Goal: Task Accomplishment & Management: Use online tool/utility

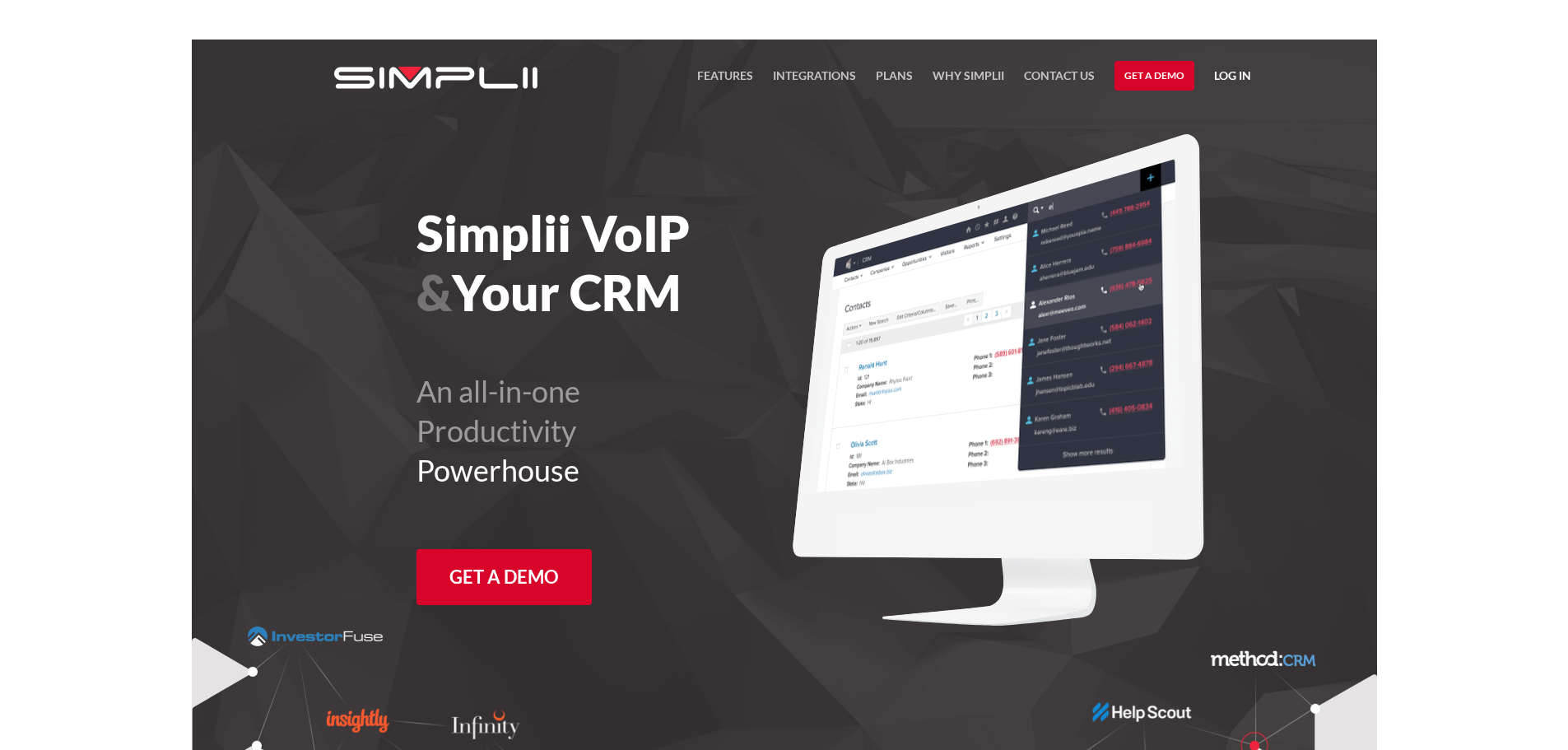
drag, startPoint x: 1216, startPoint y: 80, endPoint x: 1235, endPoint y: 69, distance: 22.0
click at [1218, 80] on link "Log in" at bounding box center [1232, 78] width 37 height 24
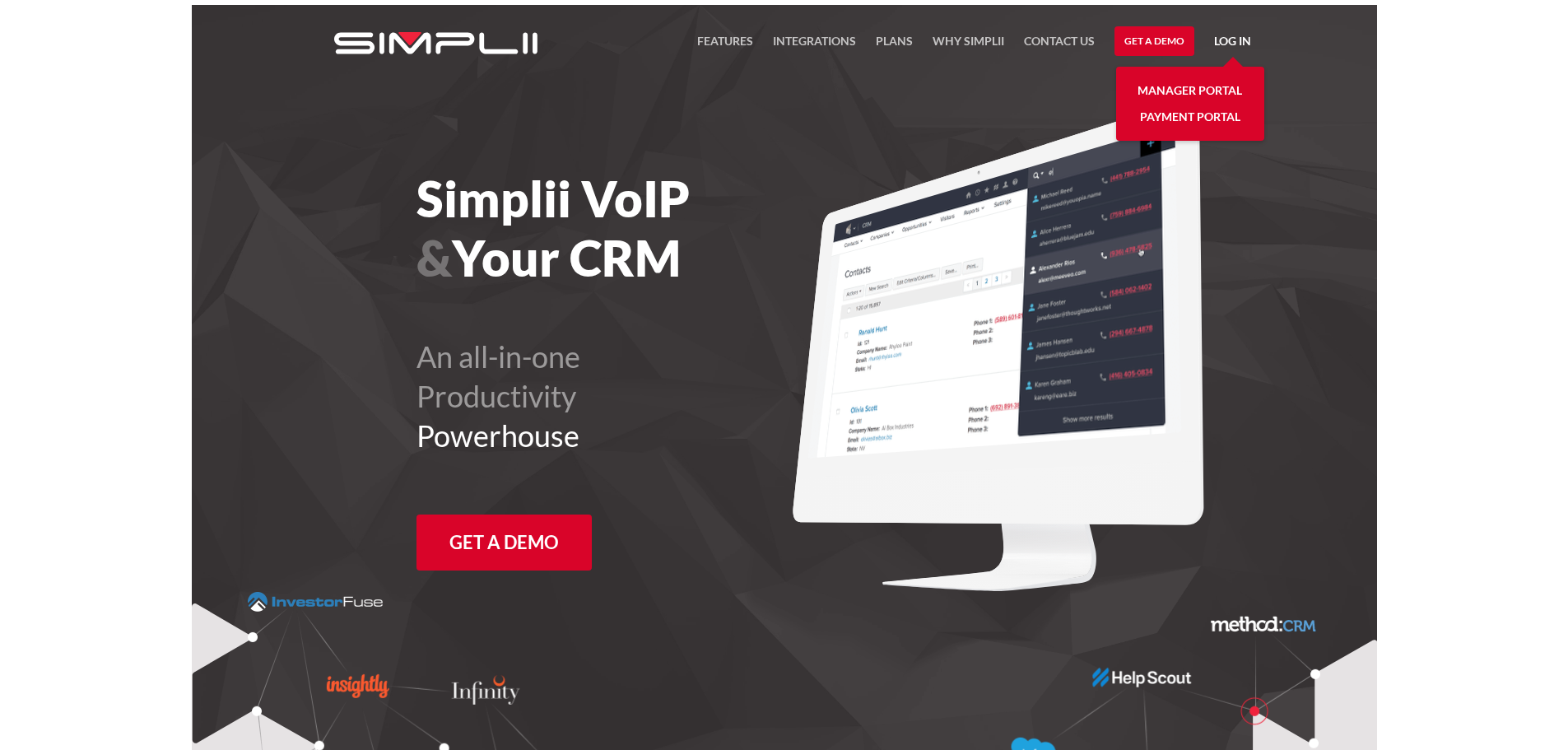
scroll to position [39, 0]
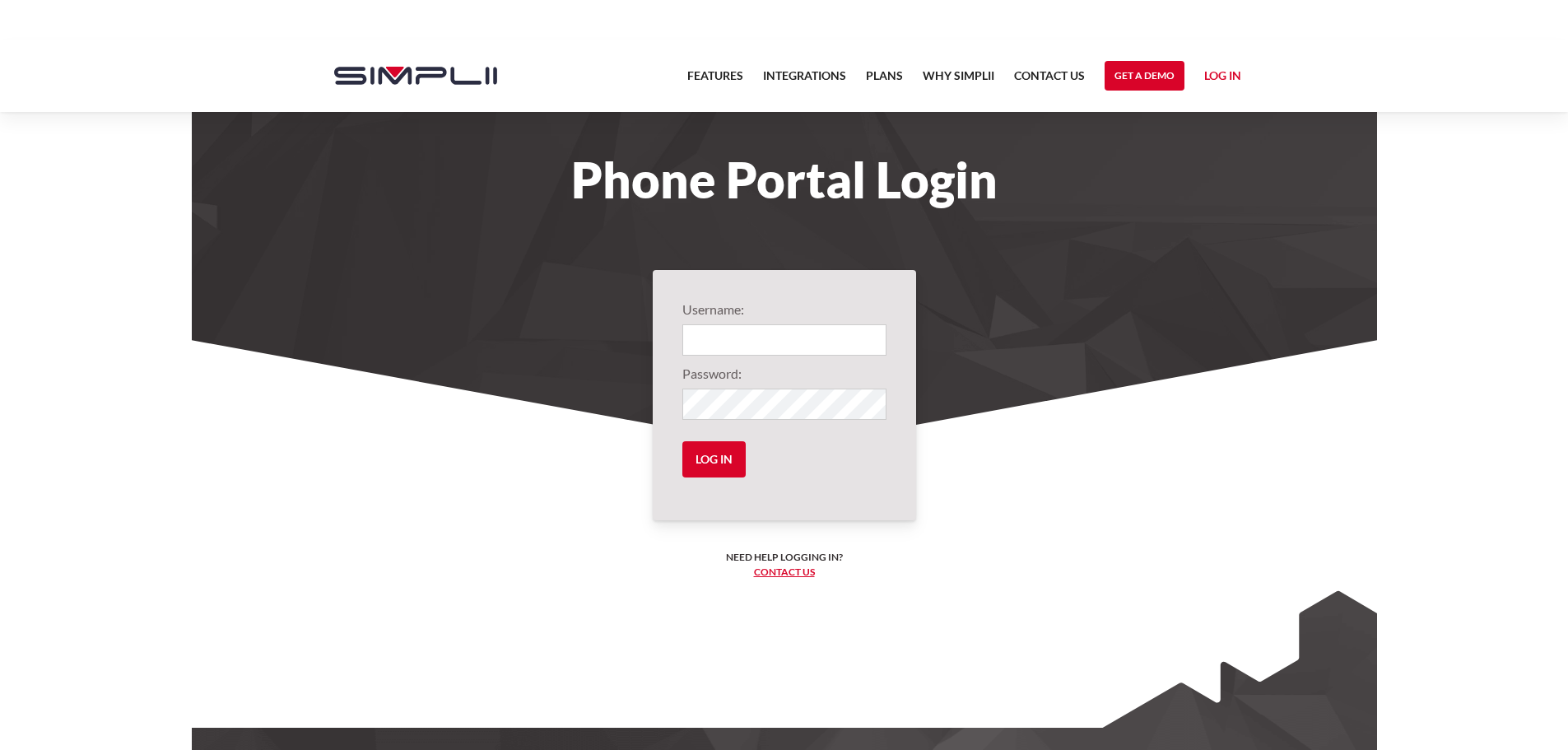
type input "317@CMR"
click at [717, 456] on input "Log in" at bounding box center [714, 460] width 64 height 37
click at [716, 455] on input "Log in" at bounding box center [714, 460] width 64 height 37
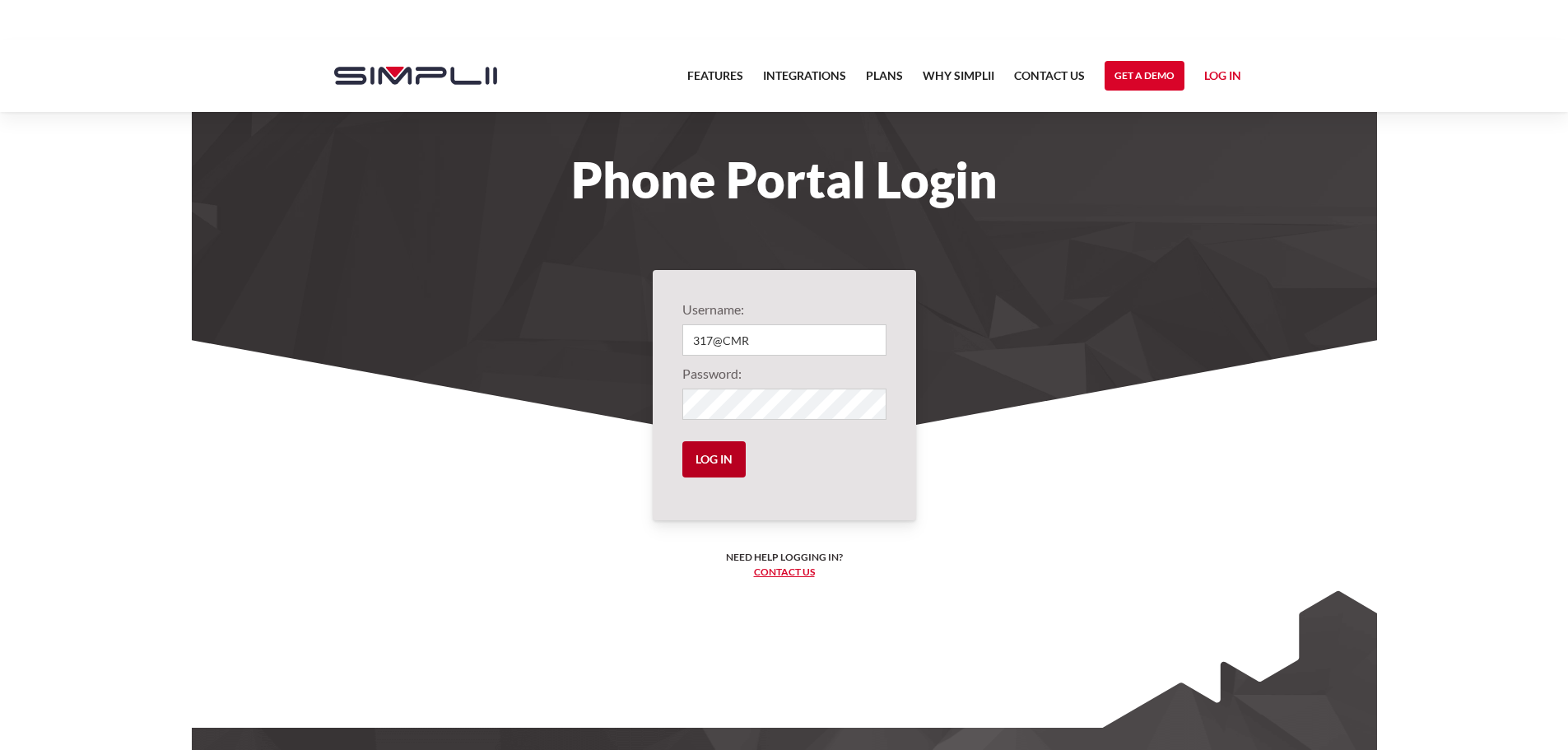
click at [716, 455] on input "Log in" at bounding box center [714, 460] width 64 height 37
click at [727, 477] on form "Username: 317@CMR Password: Log in" at bounding box center [784, 395] width 204 height 191
click at [722, 463] on input "Log in" at bounding box center [714, 460] width 64 height 37
click at [728, 443] on input "Log in" at bounding box center [714, 460] width 64 height 37
click at [831, 369] on label"] "Password:" at bounding box center [784, 374] width 204 height 20
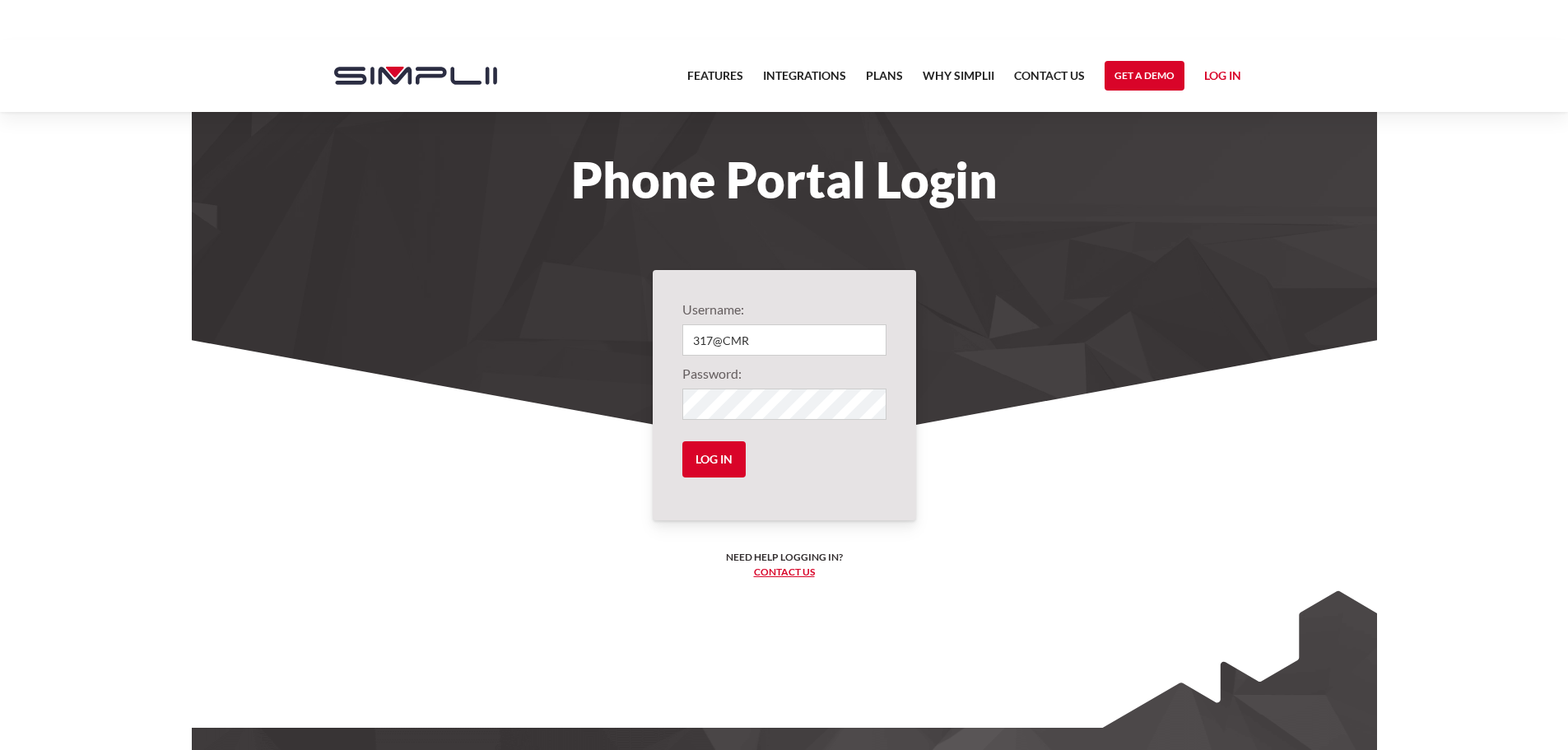
click at [1491, 286] on body "Features Integrations PRoducts Plans Why Simplii Contact US Master Agreement Ge…" at bounding box center [784, 452] width 1568 height 826
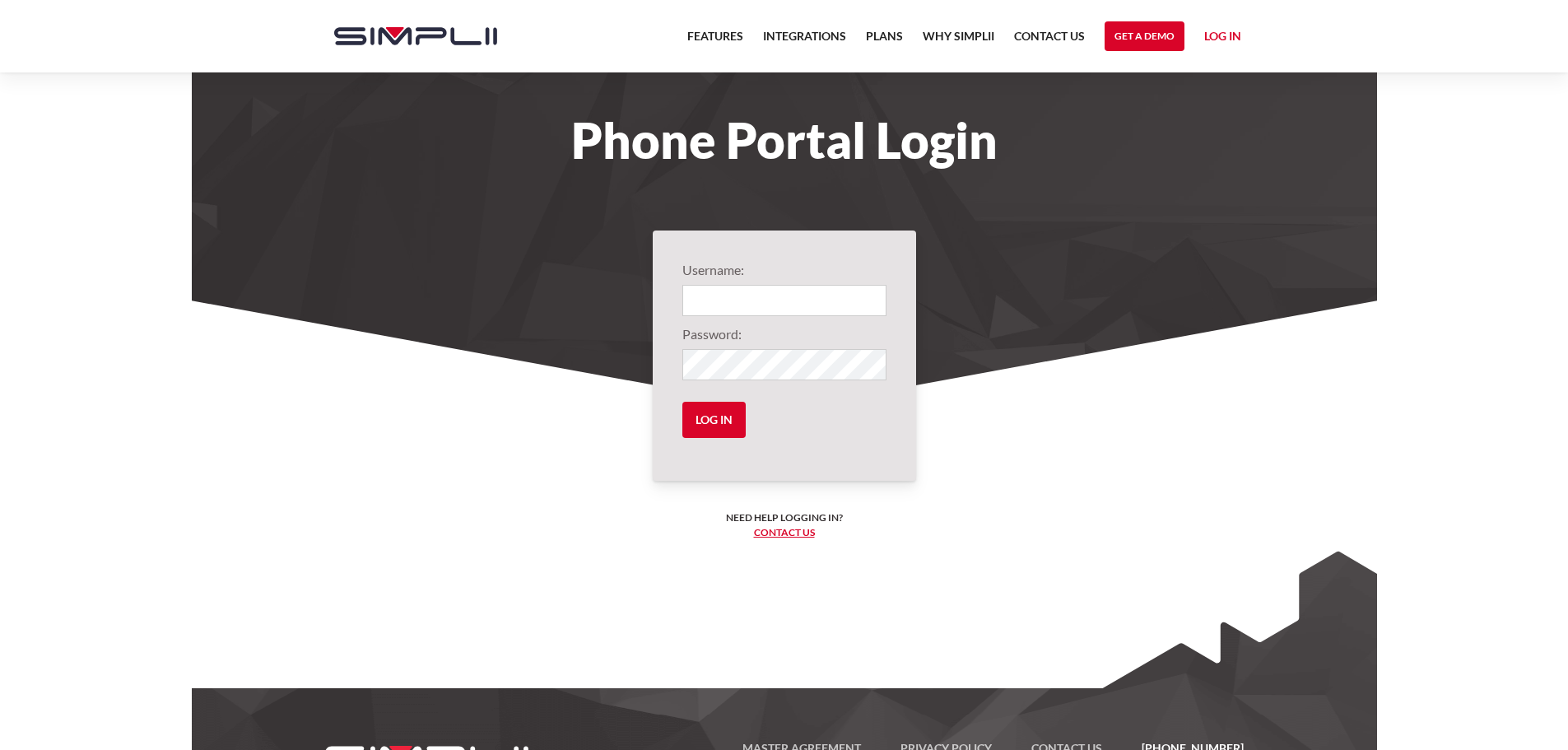
type input "317@CMR"
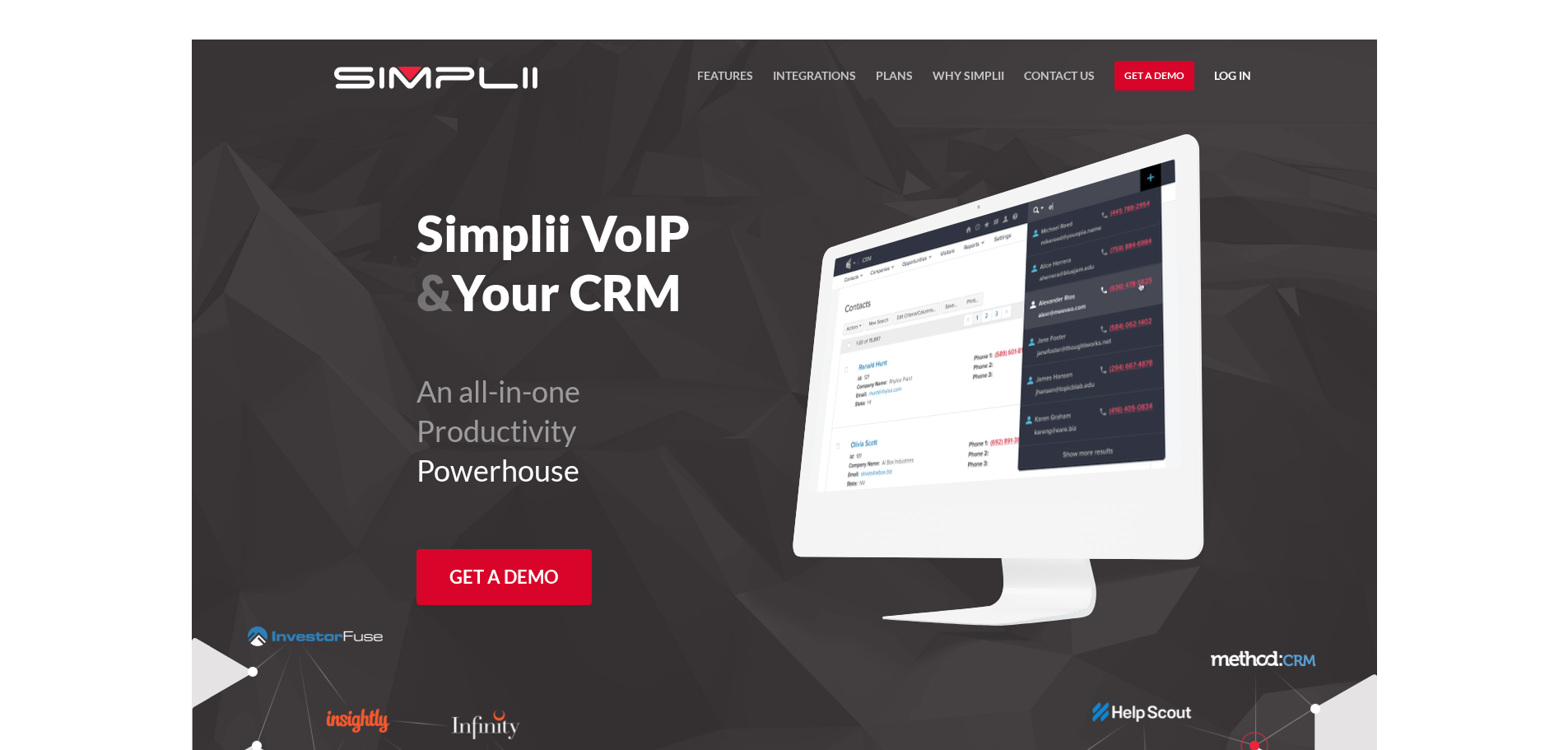
click at [1228, 77] on link "Log in" at bounding box center [1232, 78] width 37 height 24
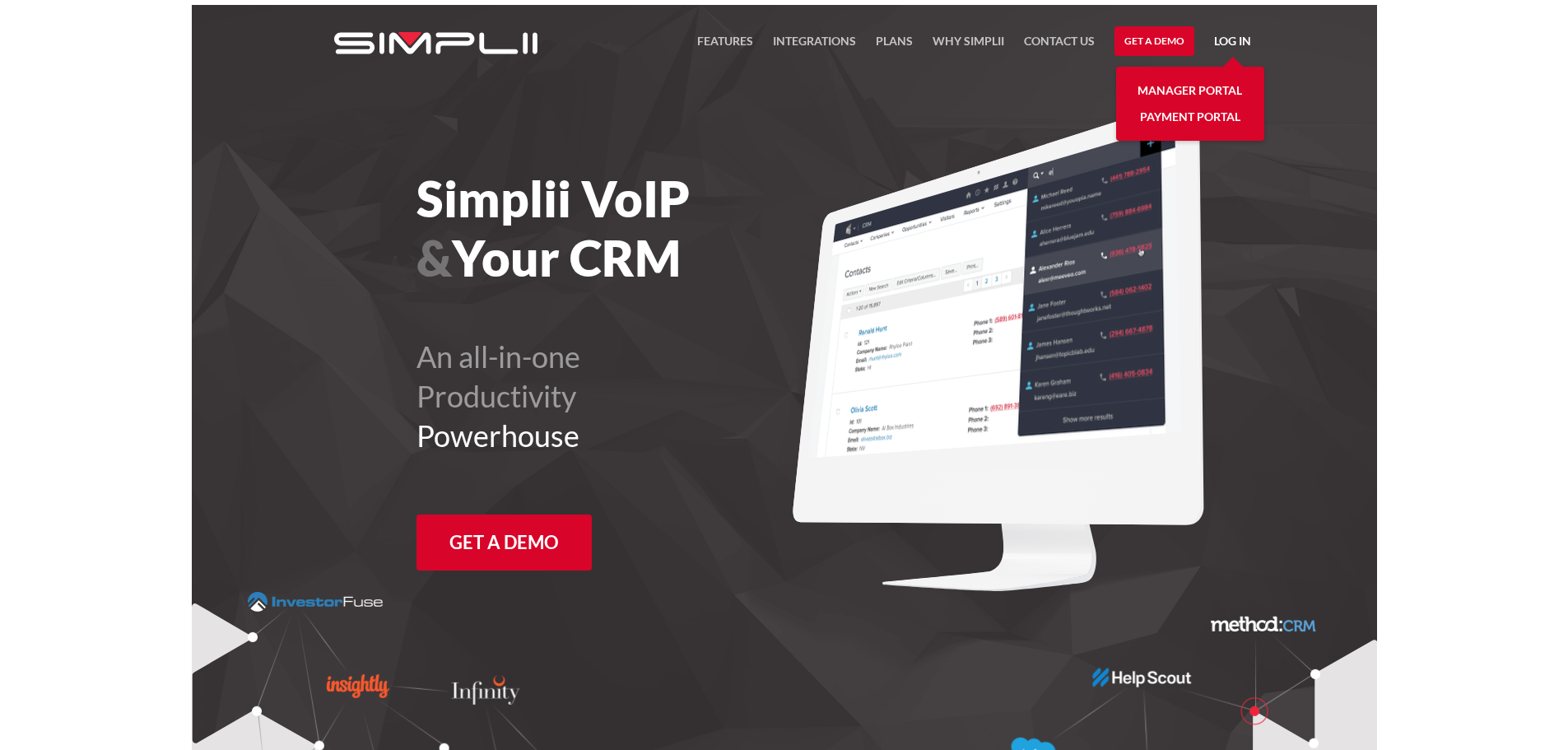
scroll to position [39, 0]
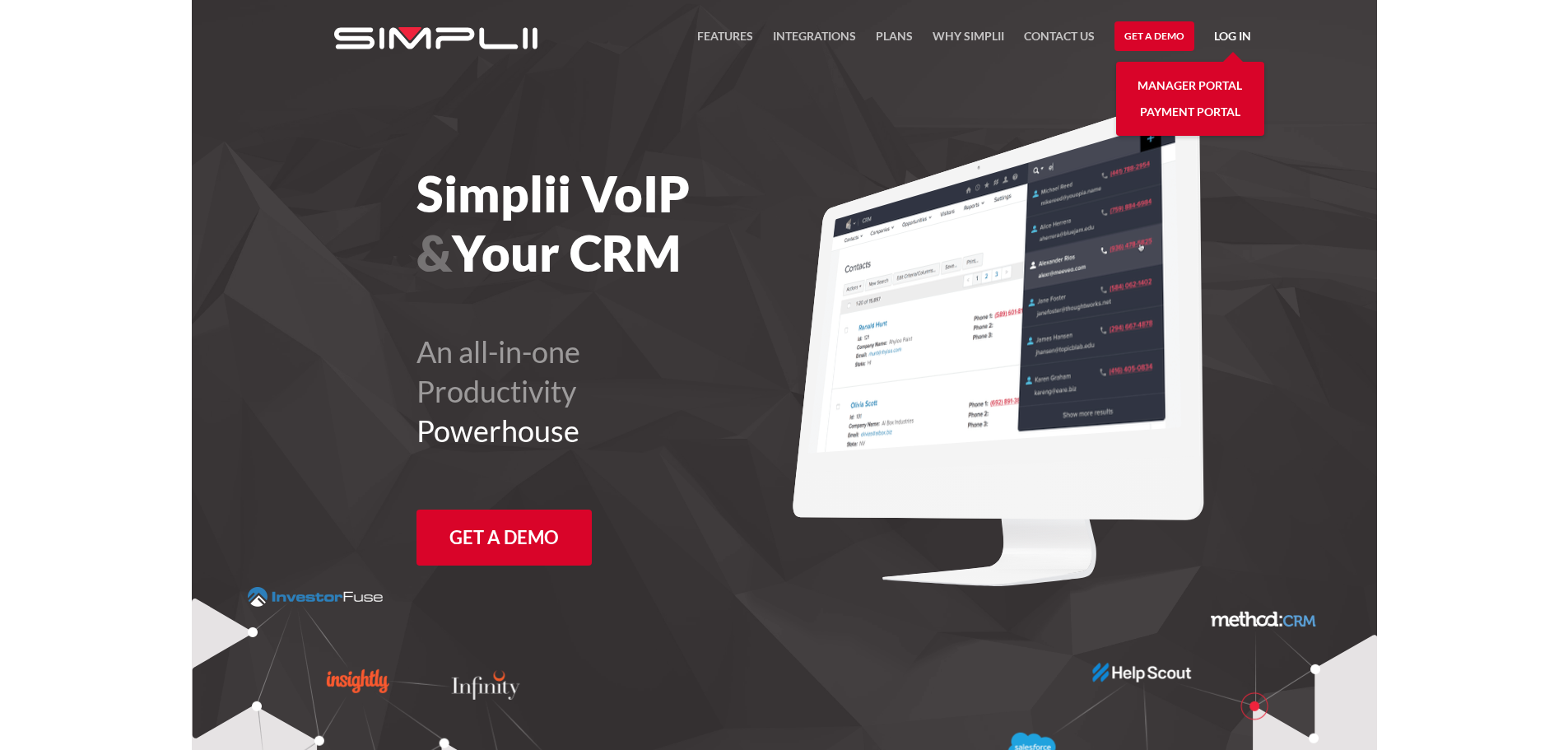
click at [1214, 83] on link "Manager Portal" at bounding box center [1189, 85] width 104 height 26
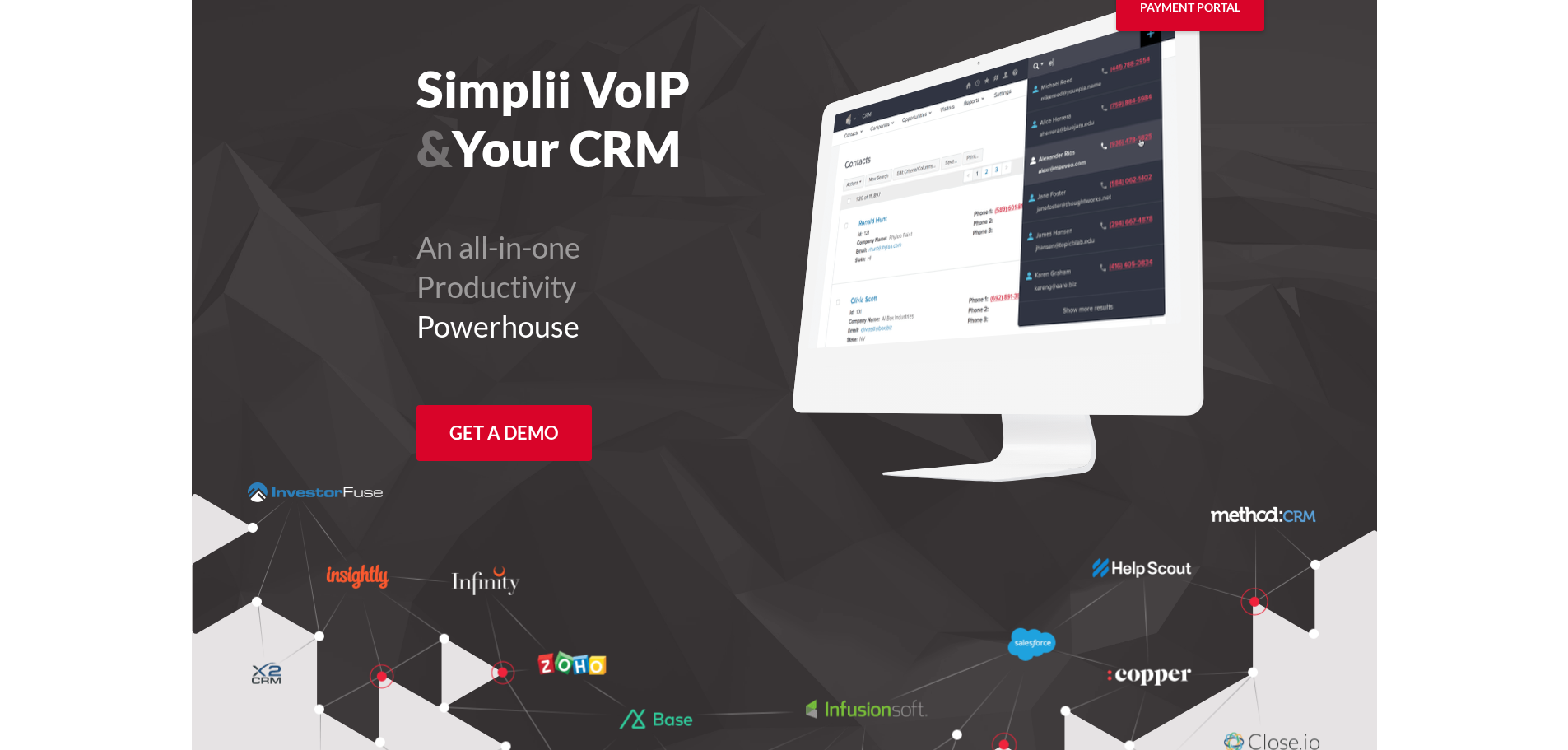
scroll to position [0, 0]
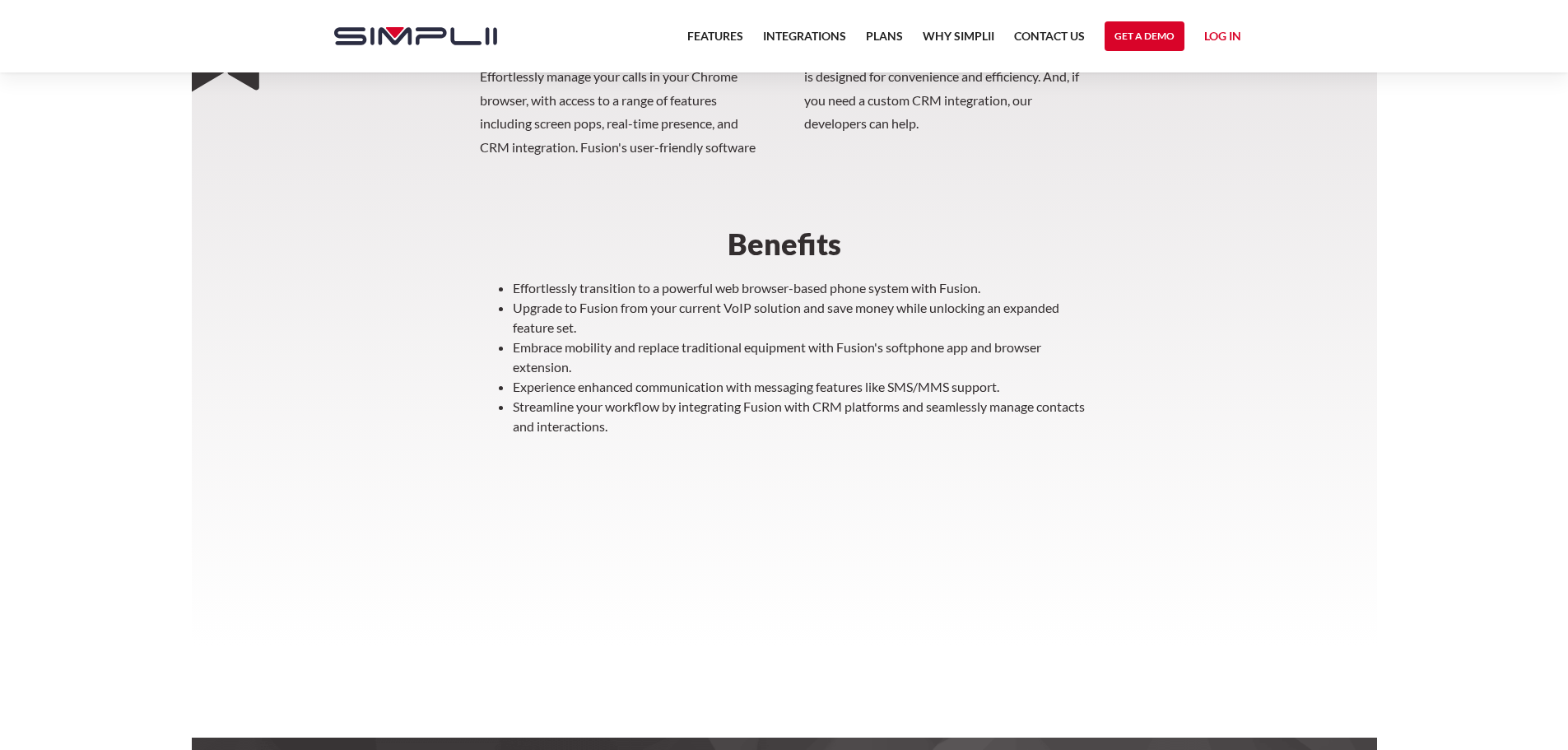
scroll to position [537, 0]
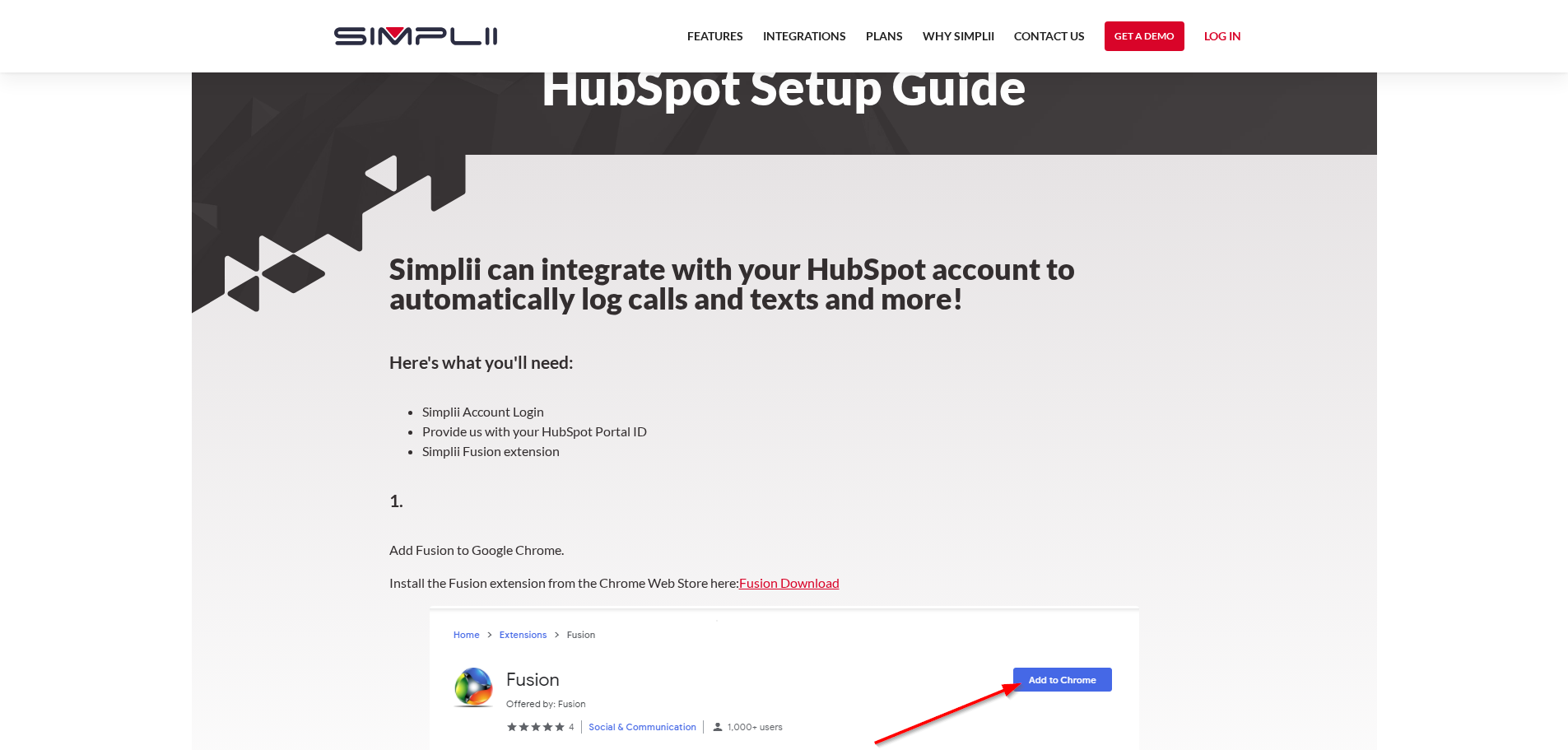
scroll to position [83, 0]
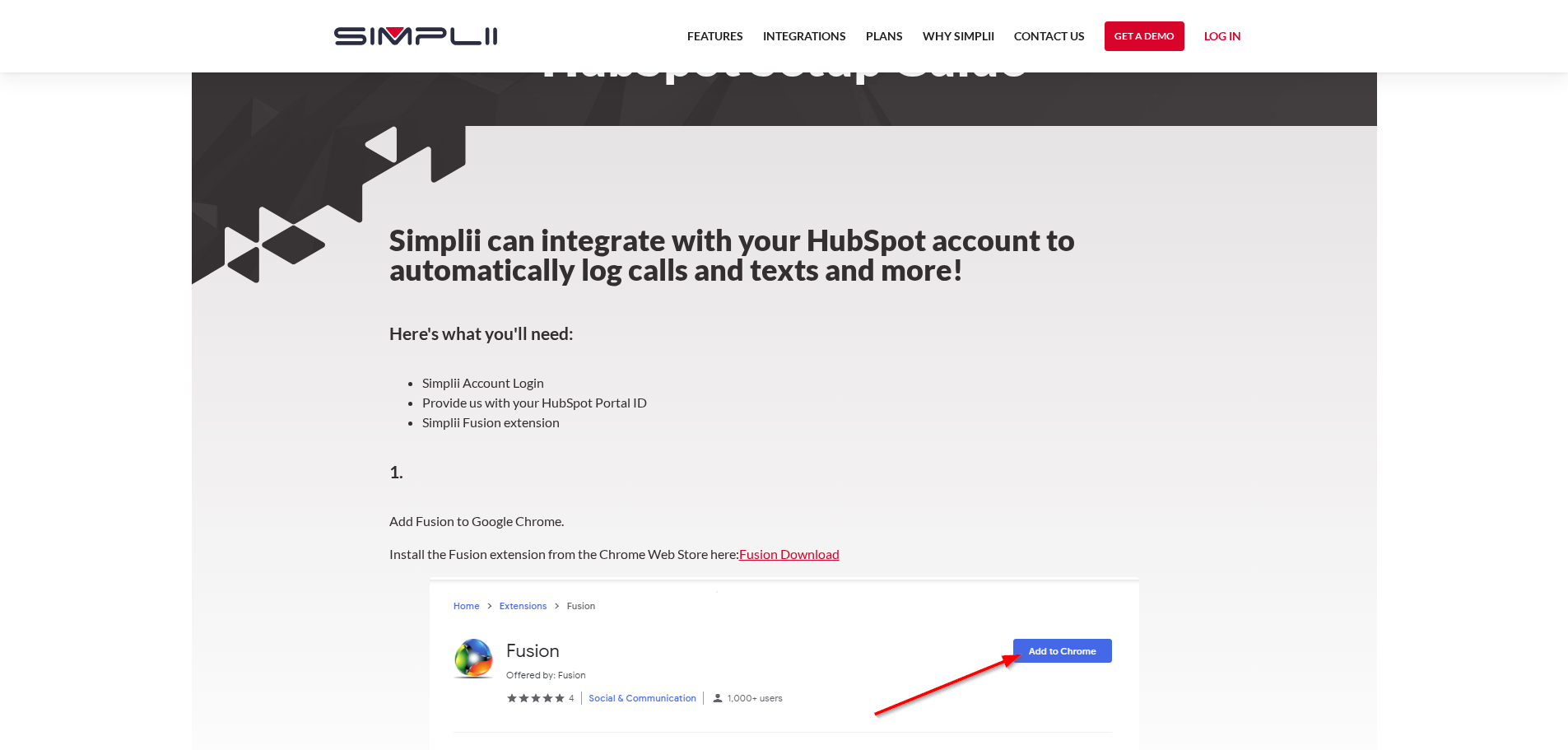
click at [770, 559] on link "Fusion Download" at bounding box center [789, 554] width 100 height 16
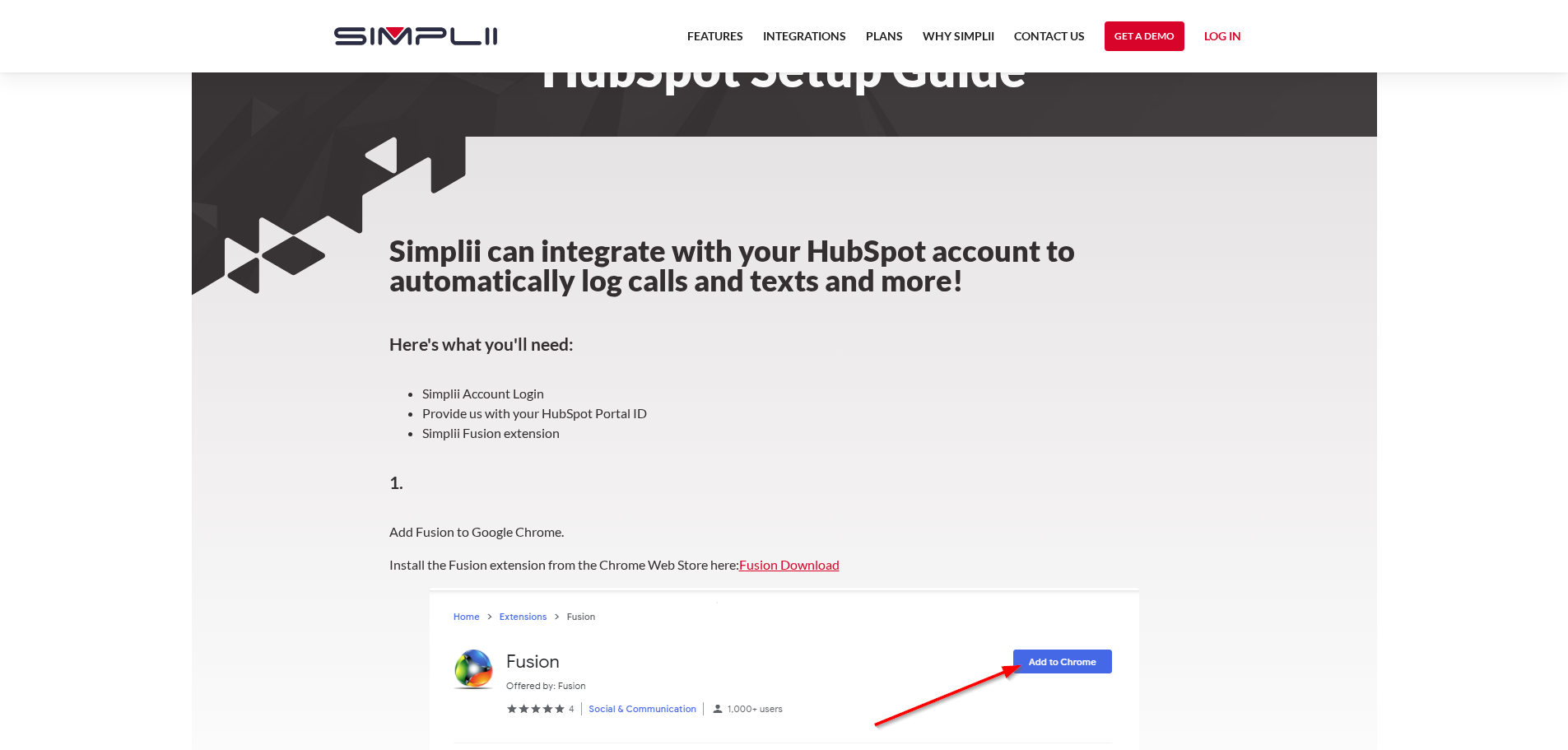
scroll to position [0, 0]
